Goal: Find contact information: Find contact information

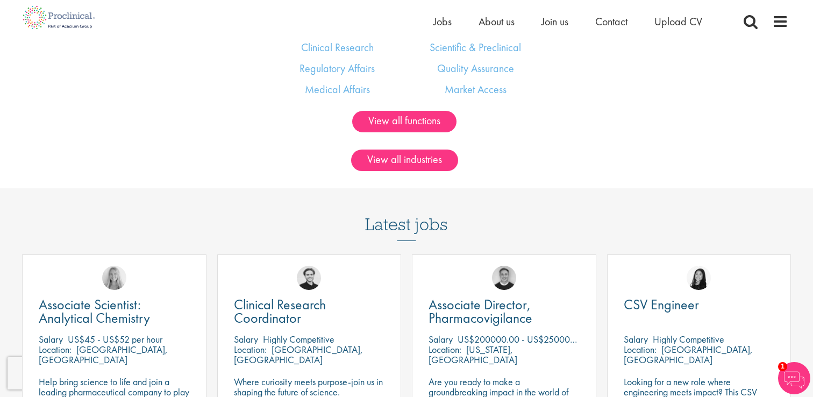
scroll to position [738, 0]
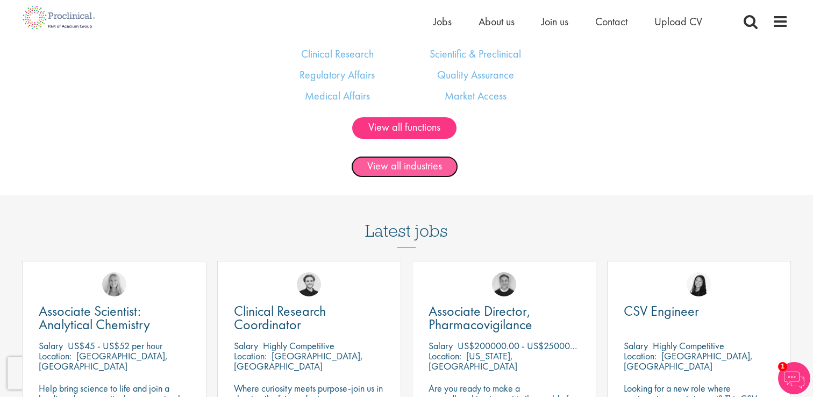
click at [375, 177] on link "View all industries" at bounding box center [404, 167] width 107 height 22
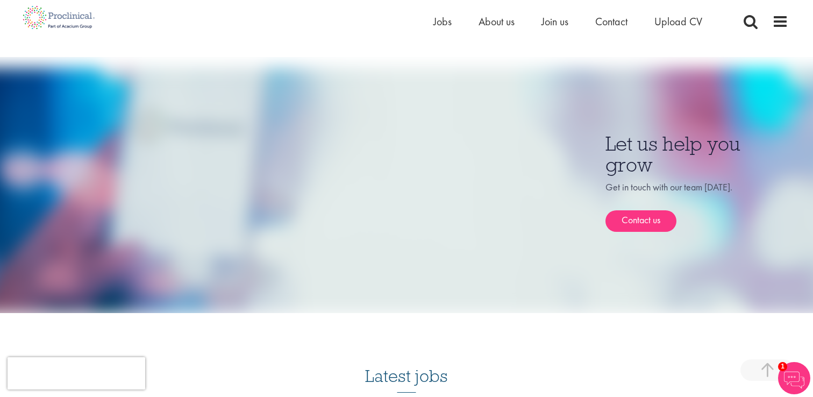
scroll to position [477, 0]
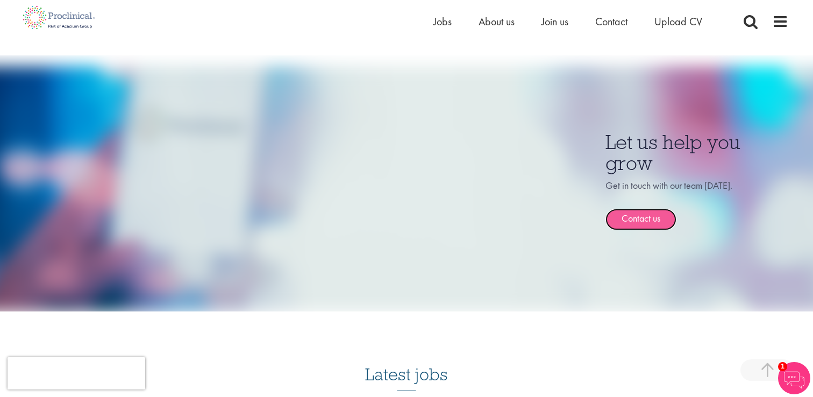
click at [649, 222] on link "Contact us" at bounding box center [641, 220] width 71 height 22
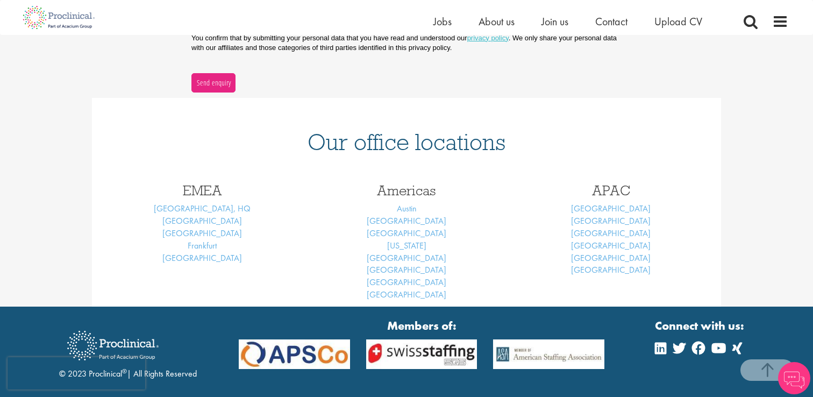
scroll to position [385, 0]
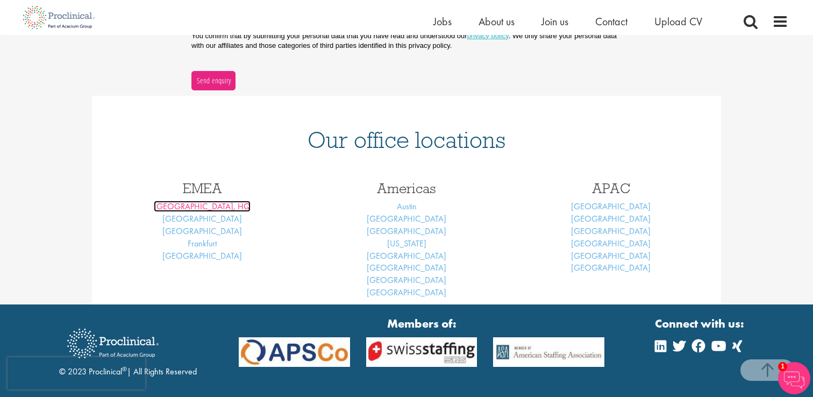
click at [212, 205] on link "[GEOGRAPHIC_DATA], HQ" at bounding box center [202, 206] width 97 height 11
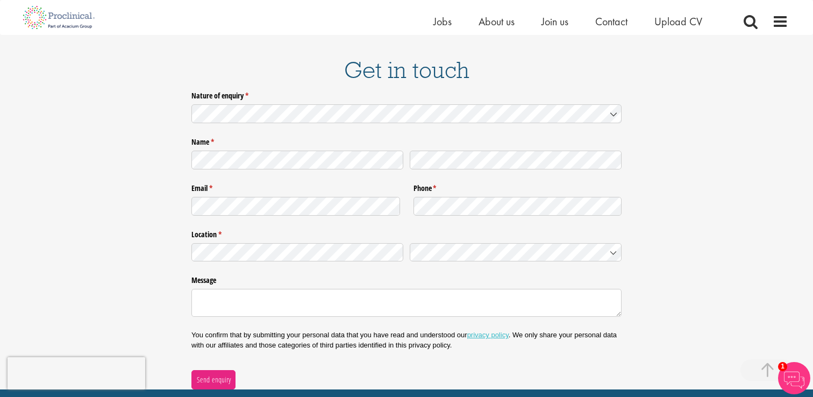
scroll to position [1752, 0]
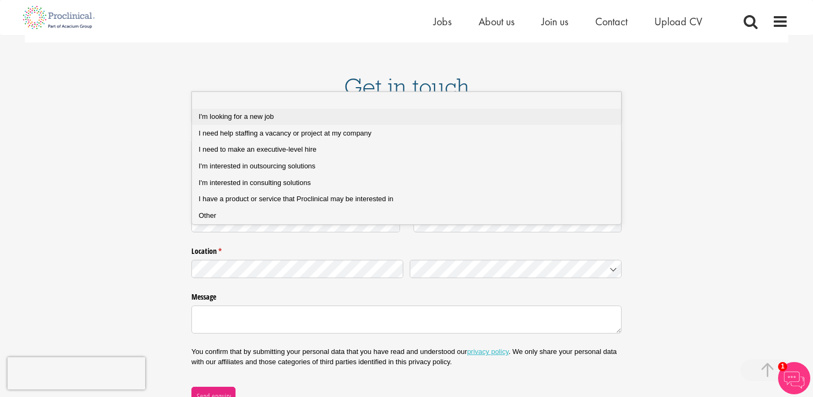
click at [248, 117] on span "I'm looking for a new job" at bounding box center [236, 116] width 75 height 8
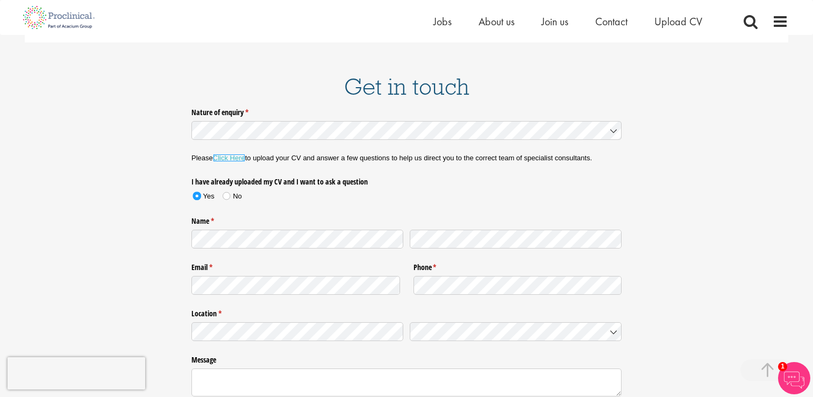
click at [233, 154] on link "Click Here" at bounding box center [229, 158] width 32 height 8
